Goal: Check status: Check status

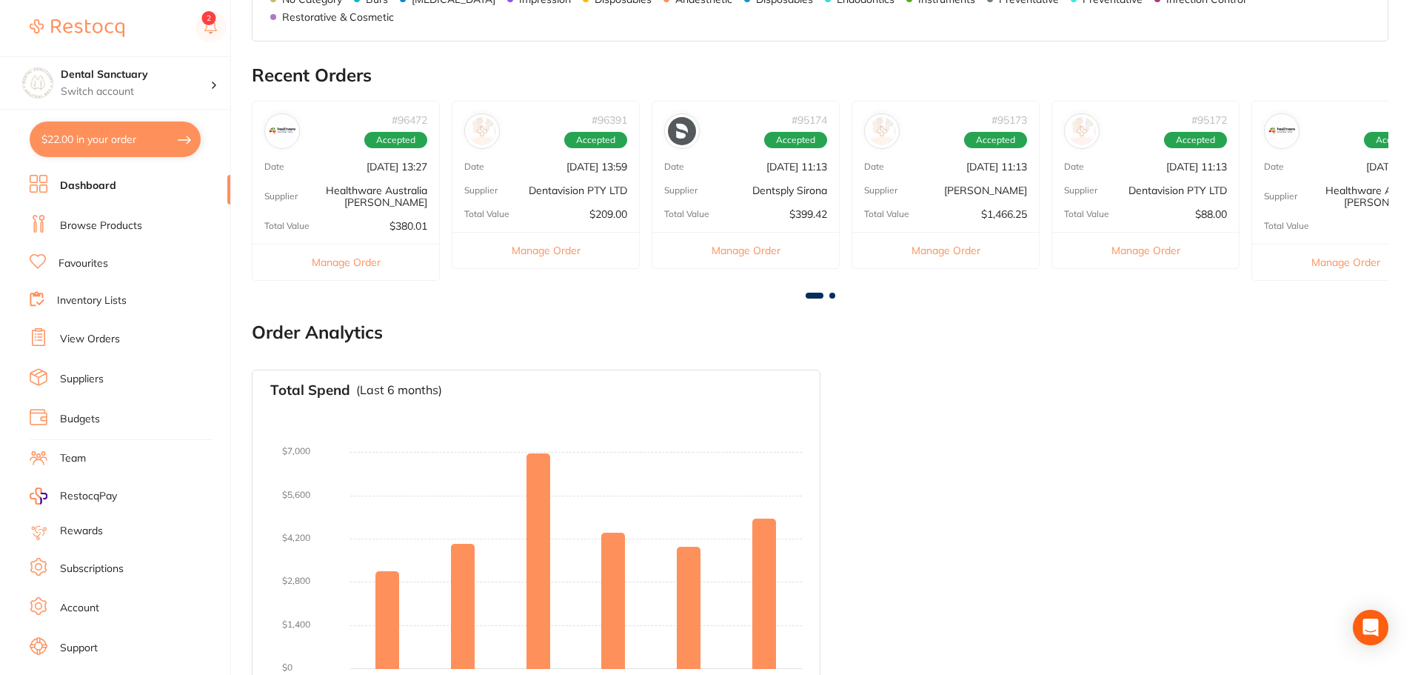
scroll to position [510, 0]
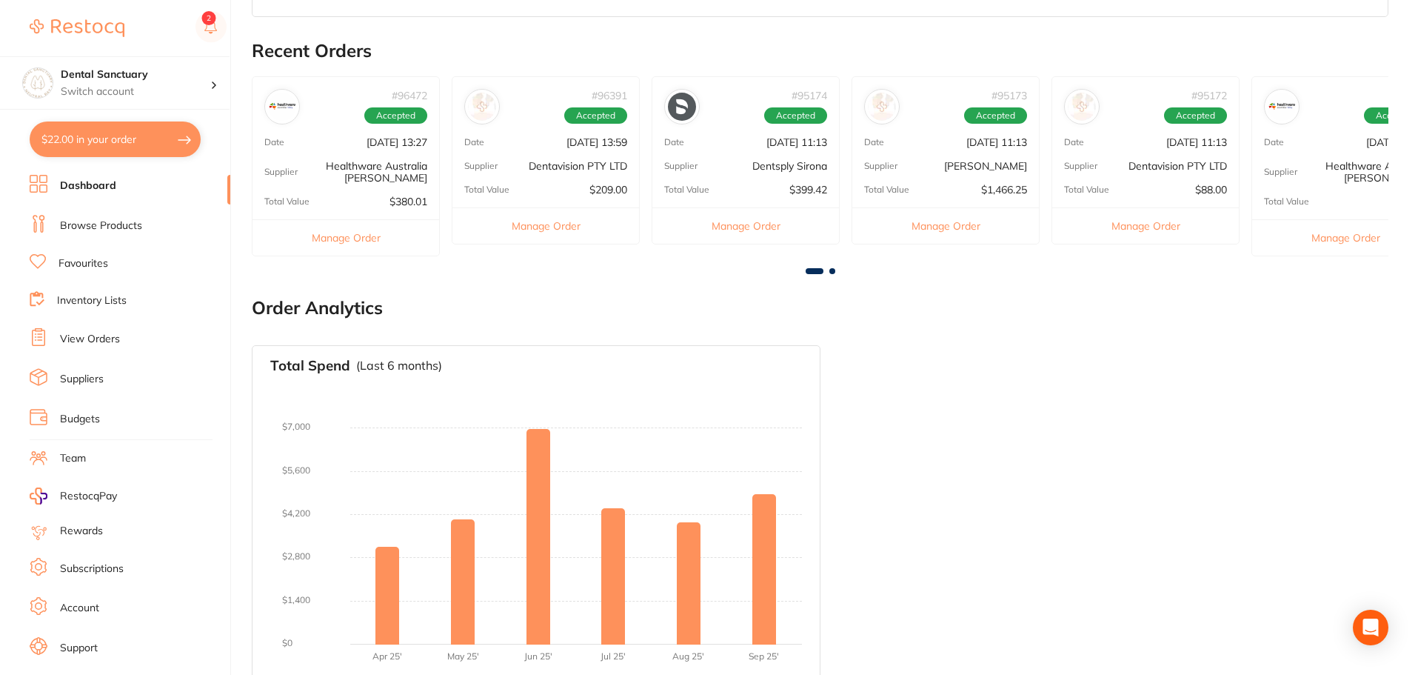
click at [65, 329] on li "View Orders" at bounding box center [130, 339] width 201 height 22
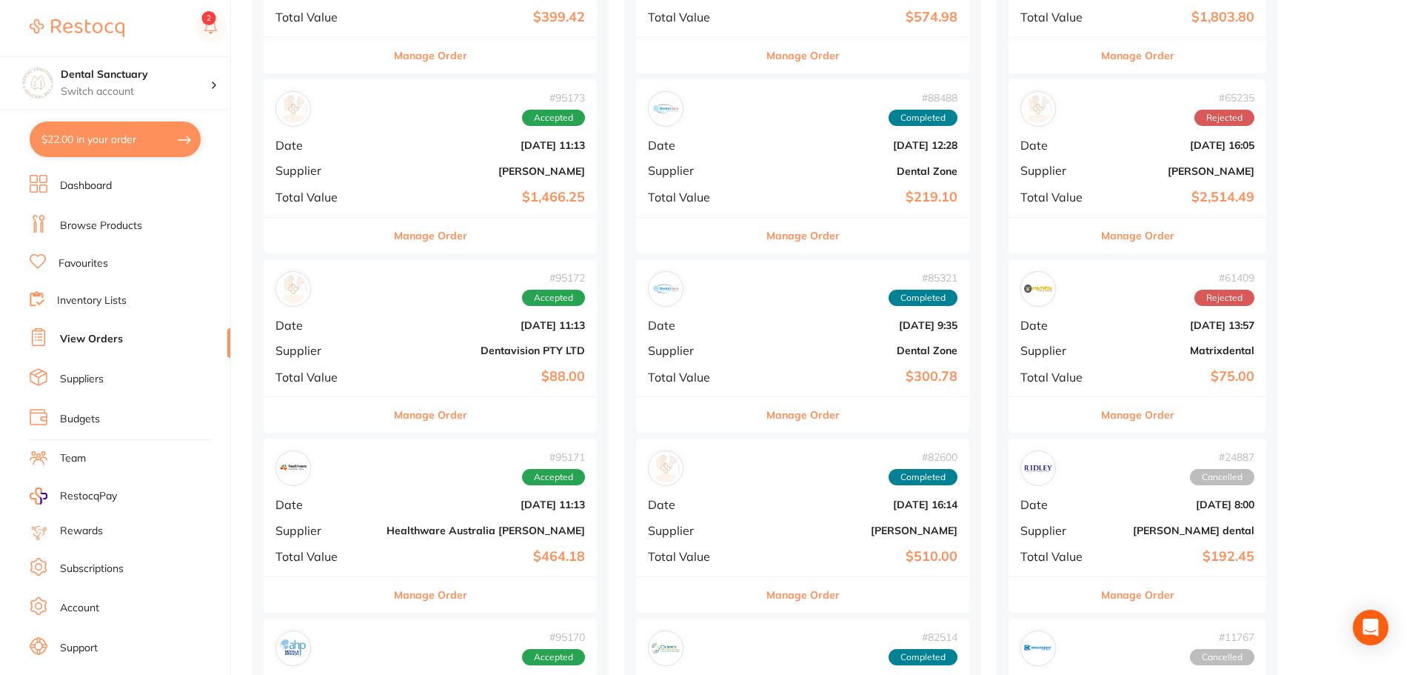
scroll to position [740, 0]
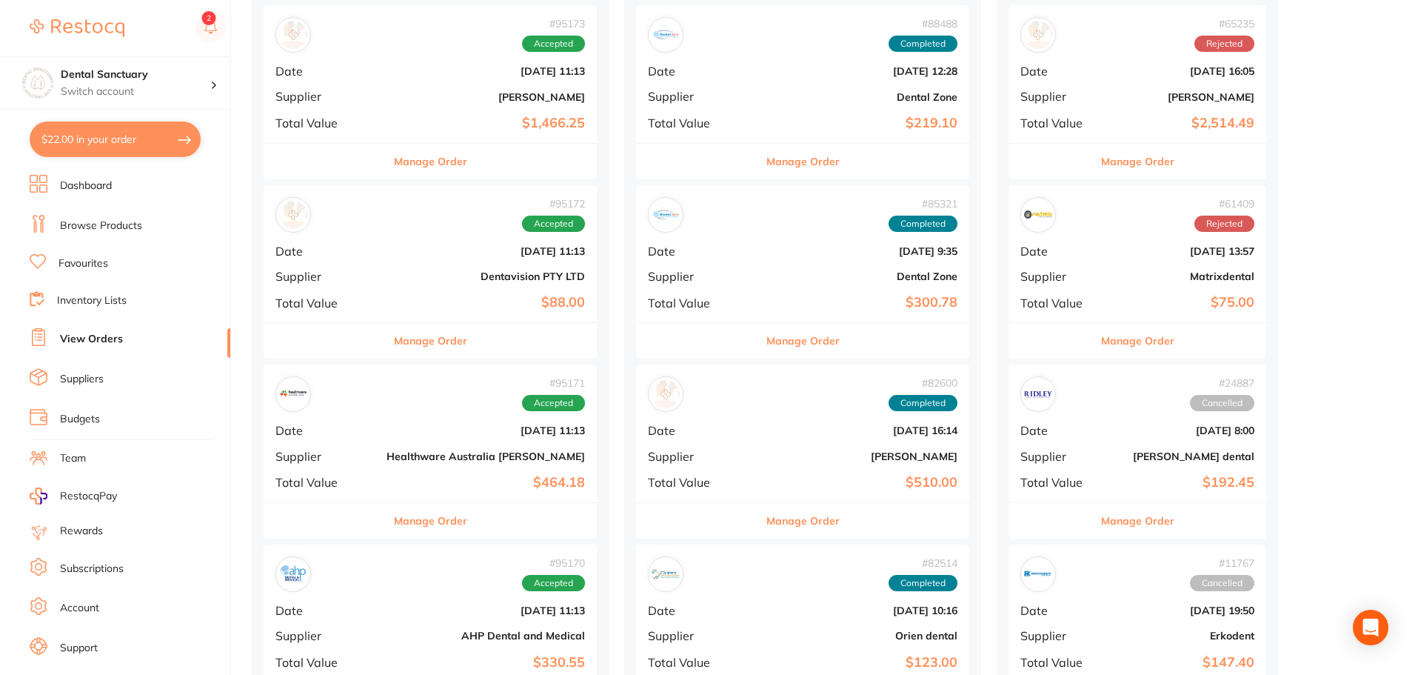
click at [436, 430] on b "[DATE] 11:13" at bounding box center [485, 430] width 198 height 12
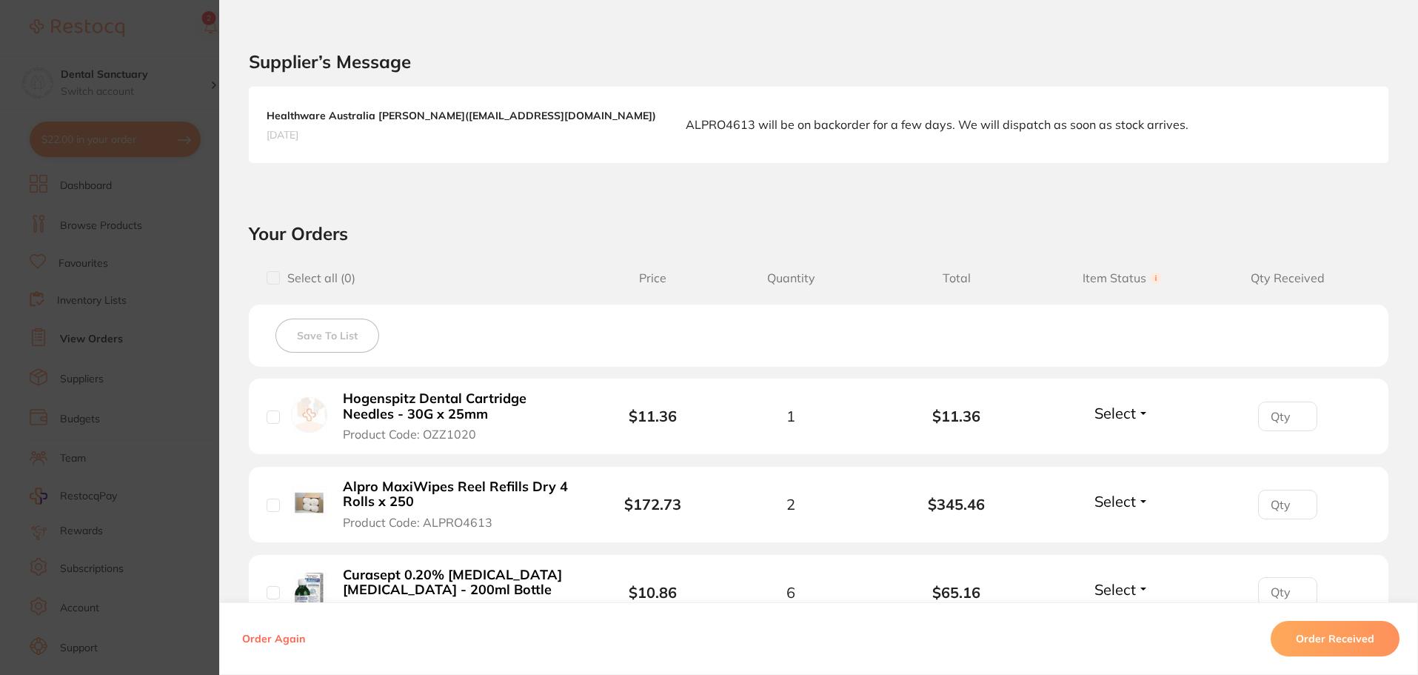
scroll to position [290, 0]
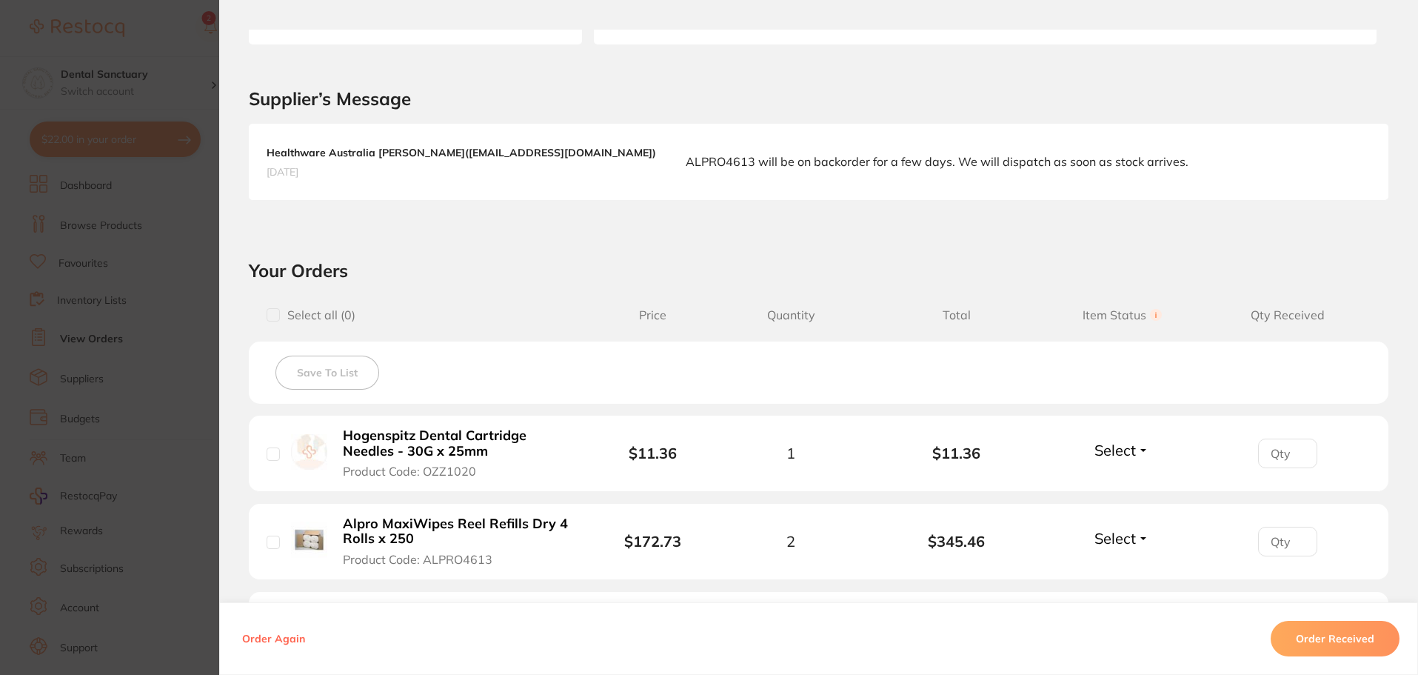
click at [162, 303] on section "Order ID: Restocq- 95171 Order Information Accepted Order Order Date [DATE] 11:…" at bounding box center [709, 337] width 1418 height 675
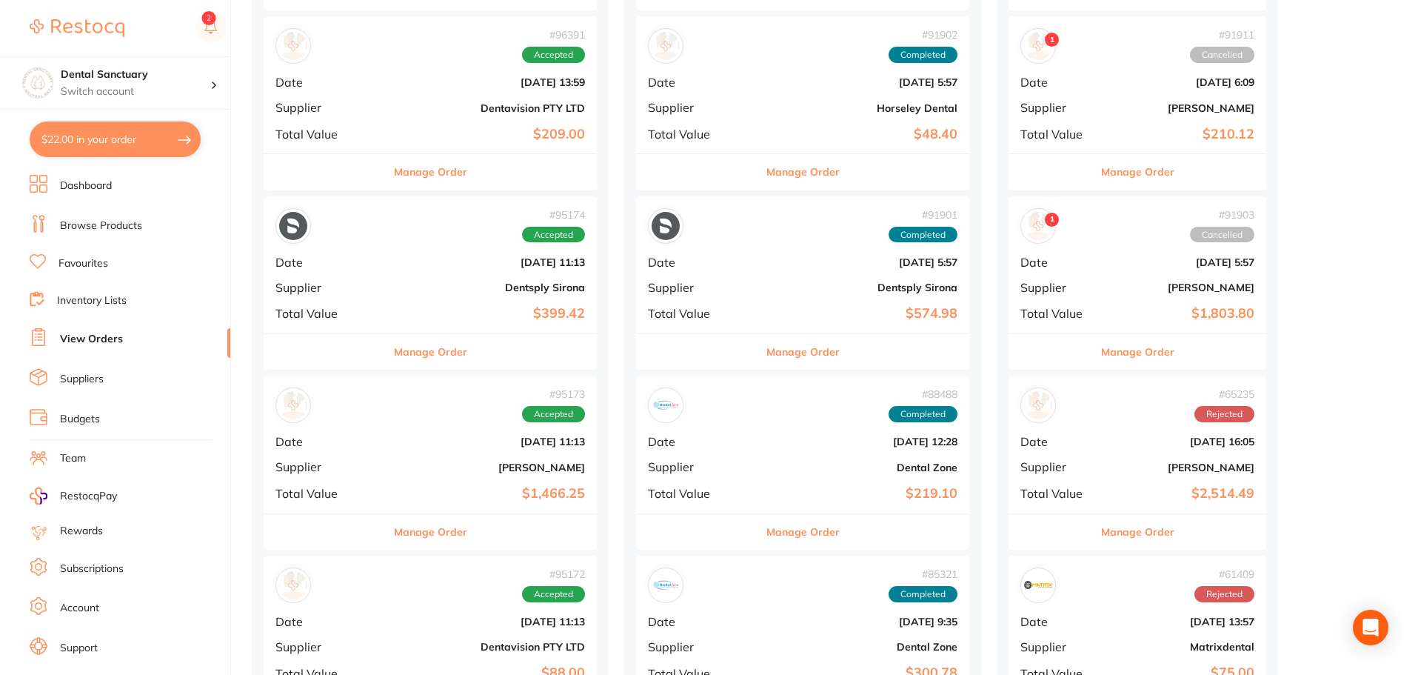
scroll to position [74, 0]
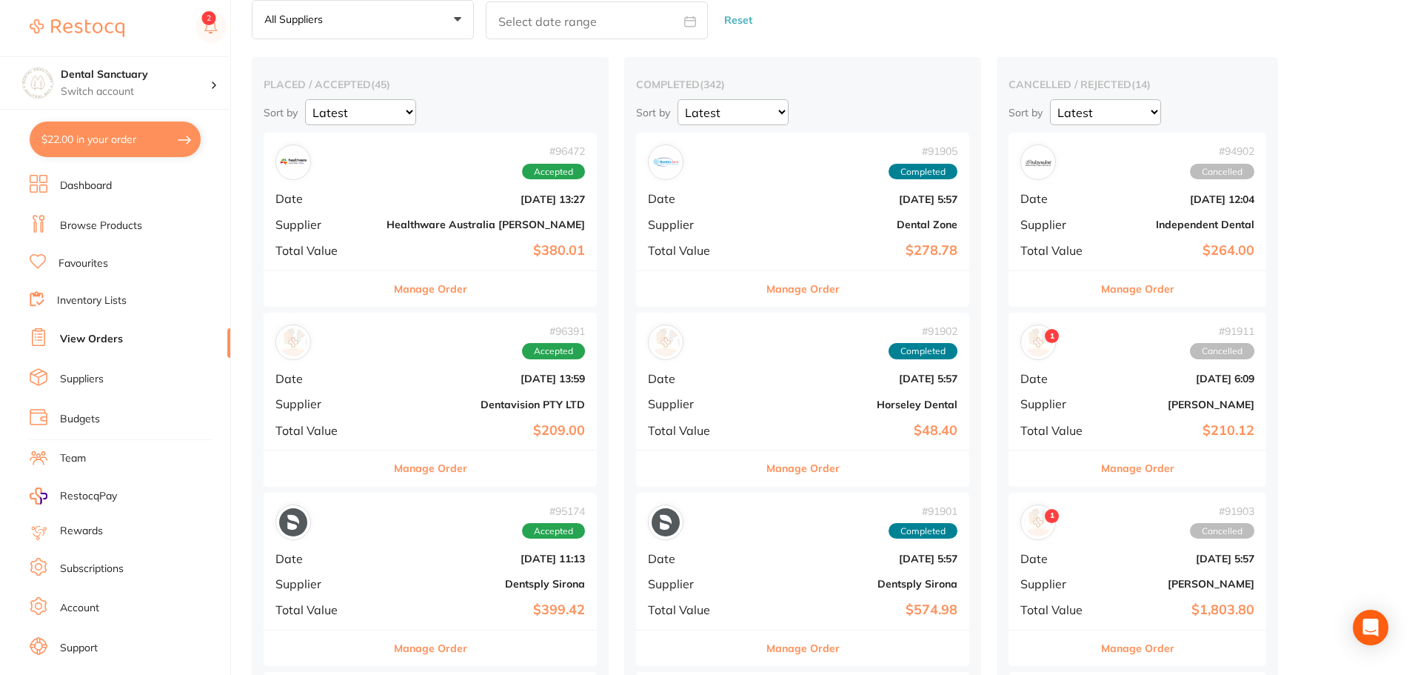
click at [423, 301] on button "Manage Order" at bounding box center [430, 289] width 73 height 36
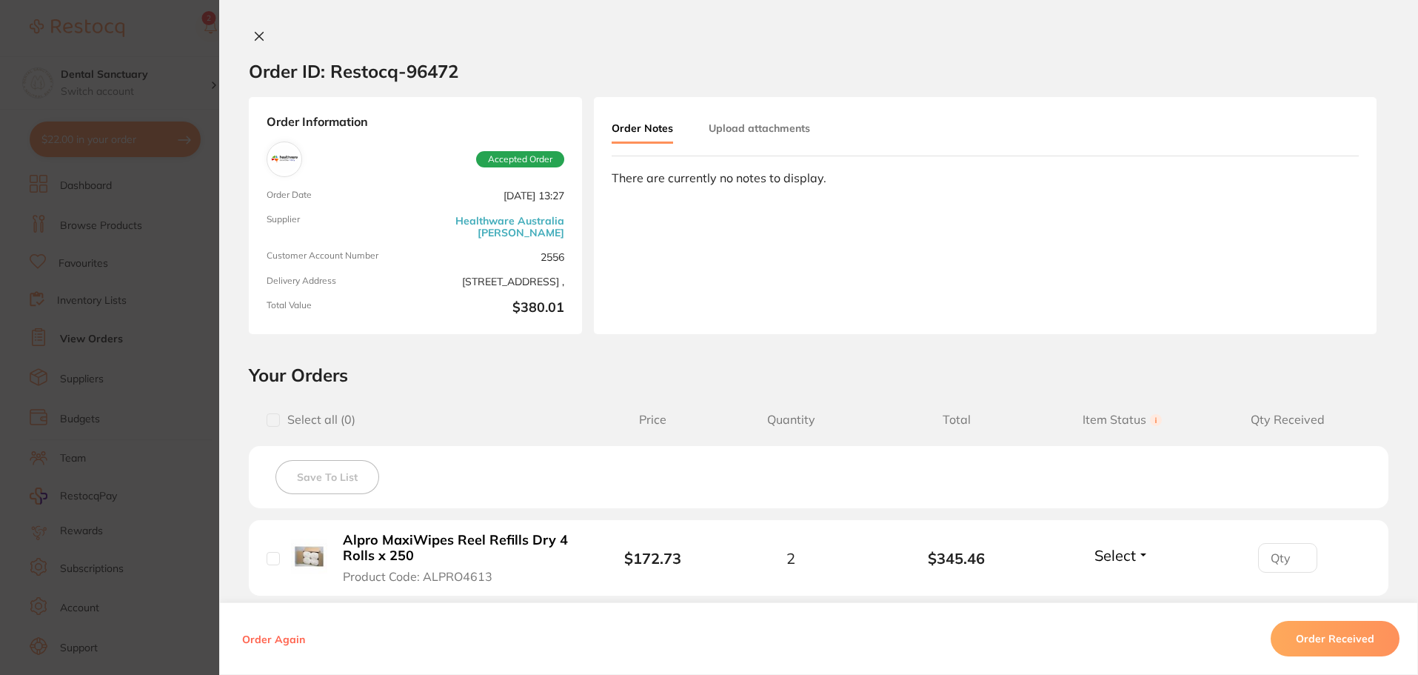
click at [421, 290] on div "Order Information Accepted Order Order Date [DATE] 13:27 Supplier Healthware [G…" at bounding box center [415, 215] width 333 height 237
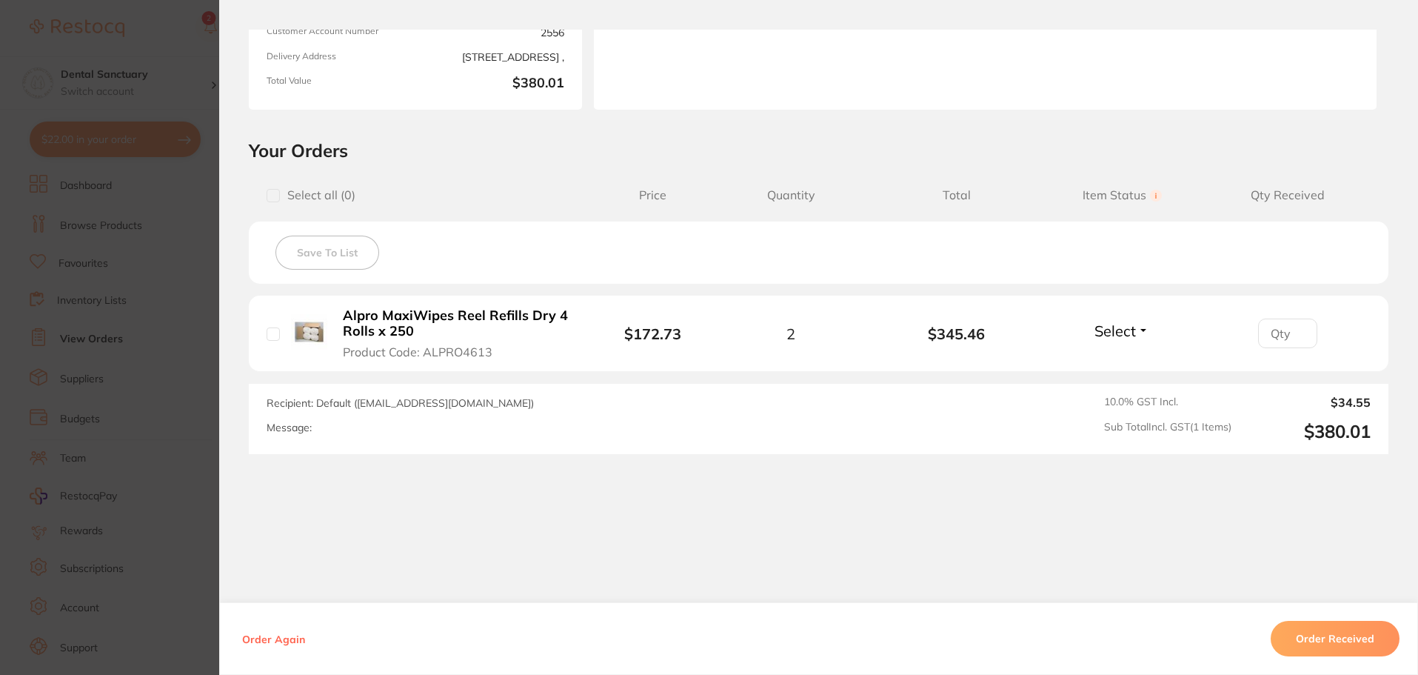
scroll to position [2, 0]
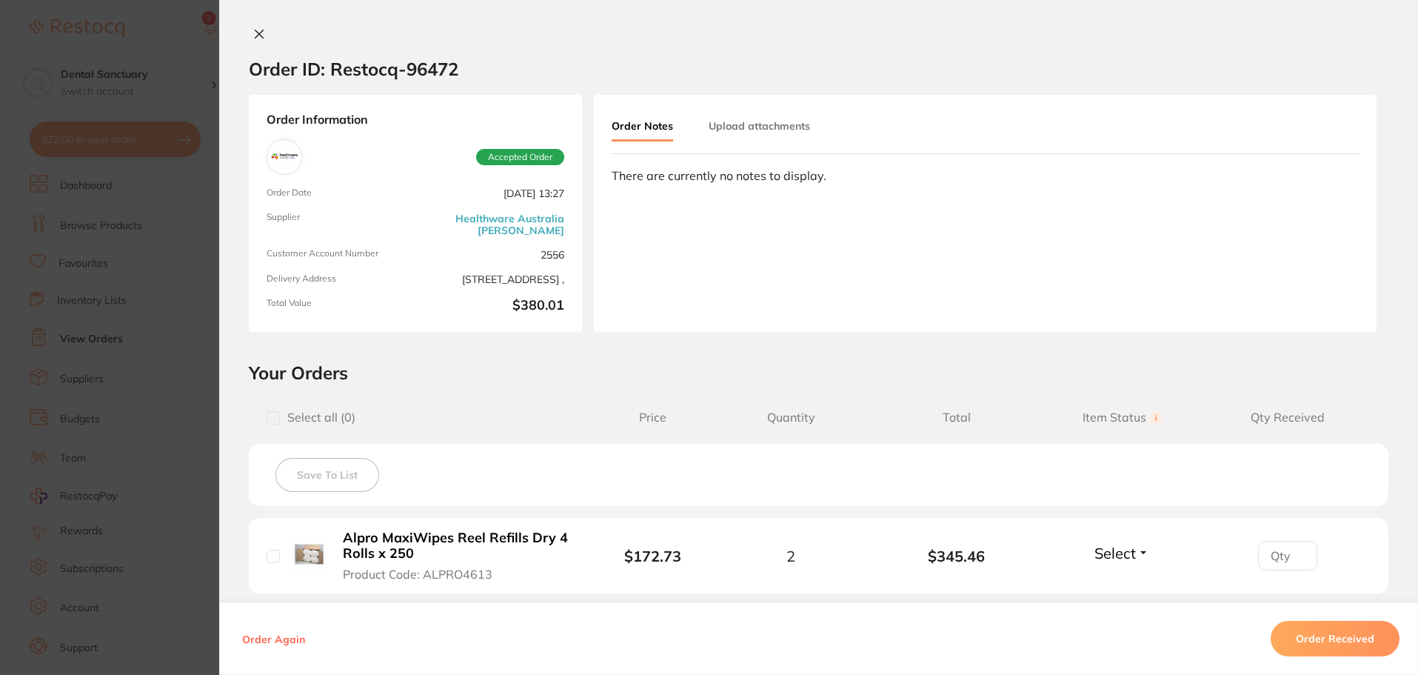
click at [267, 412] on input "checkbox" at bounding box center [273, 417] width 13 height 13
checkbox input "true"
click at [253, 41] on icon at bounding box center [259, 36] width 12 height 12
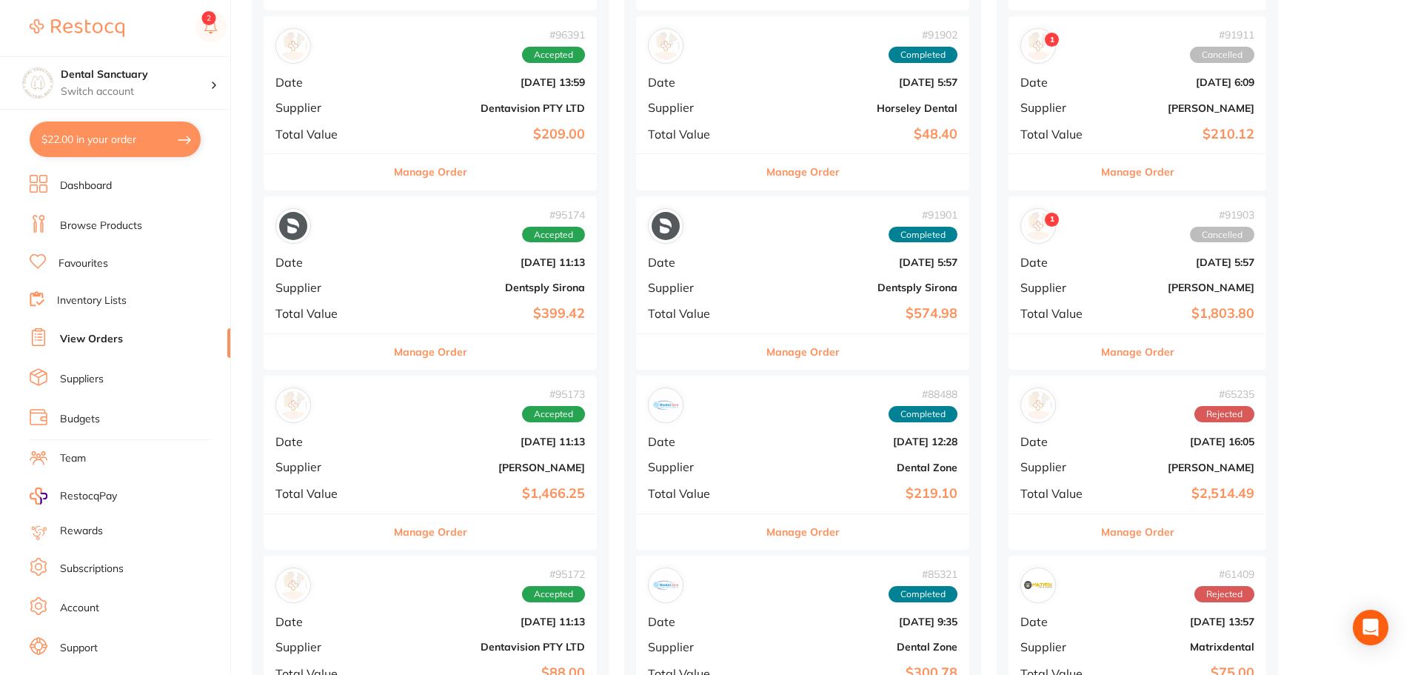
click at [123, 178] on li "Dashboard" at bounding box center [130, 186] width 201 height 22
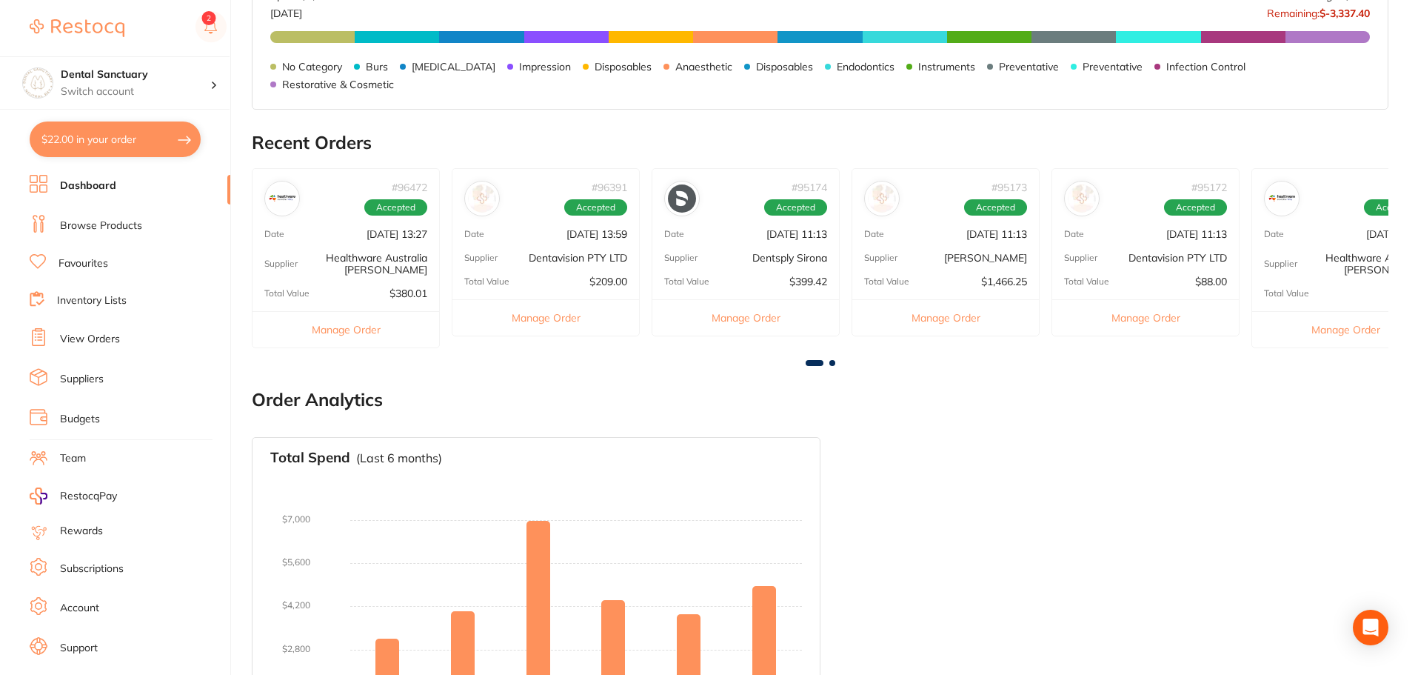
scroll to position [510, 0]
